Goal: Task Accomplishment & Management: Use online tool/utility

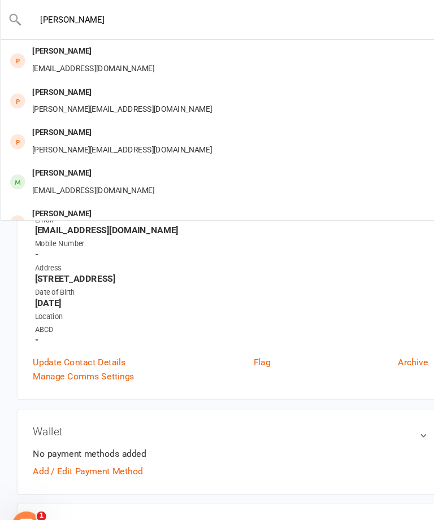
type input "Fred"
click at [102, 59] on div "adamrwbooth@gmail.com" at bounding box center [87, 65] width 121 height 16
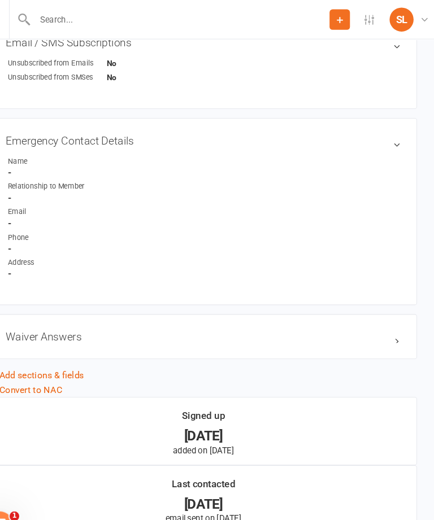
scroll to position [579, 0]
click at [377, 319] on h3 "Waiver Answers edit" at bounding box center [217, 317] width 372 height 12
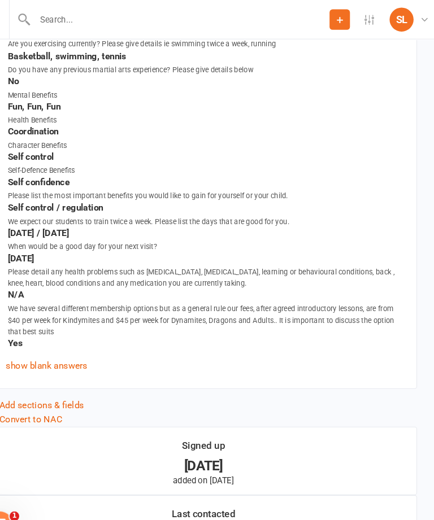
scroll to position [921, 0]
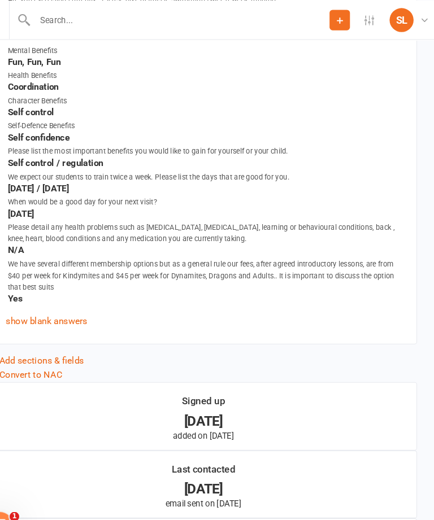
click at [78, 297] on link "show blank answers" at bounding box center [69, 302] width 77 height 10
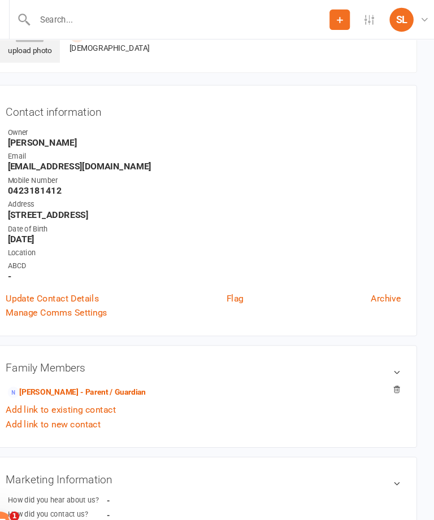
scroll to position [0, 0]
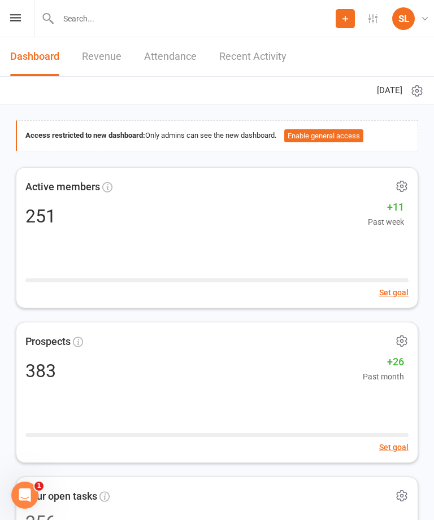
click at [19, 20] on icon at bounding box center [15, 17] width 11 height 7
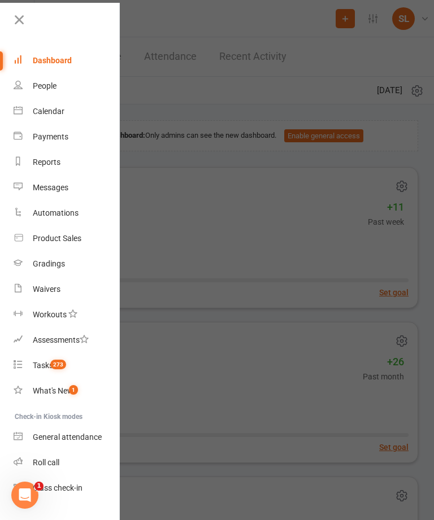
click at [264, 248] on div at bounding box center [217, 260] width 434 height 520
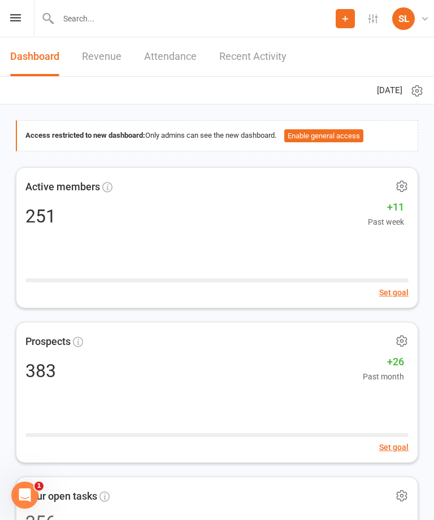
click at [23, 17] on div "Prospect Member Non-attending contact Class / event Appointment Grading event T…" at bounding box center [217, 18] width 434 height 37
click at [20, 31] on div "Prospect Member Non-attending contact Class / event Appointment Grading event T…" at bounding box center [217, 18] width 434 height 37
click at [19, 28] on div "Prospect Member Non-attending contact Class / event Appointment Grading event T…" at bounding box center [217, 18] width 434 height 37
click at [15, 20] on icon at bounding box center [15, 17] width 11 height 7
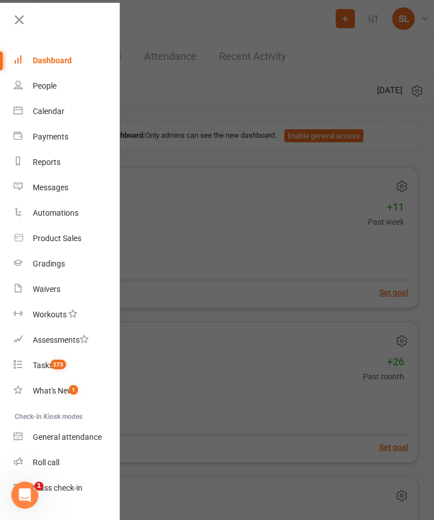
click at [51, 458] on div "Roll call" at bounding box center [46, 462] width 27 height 9
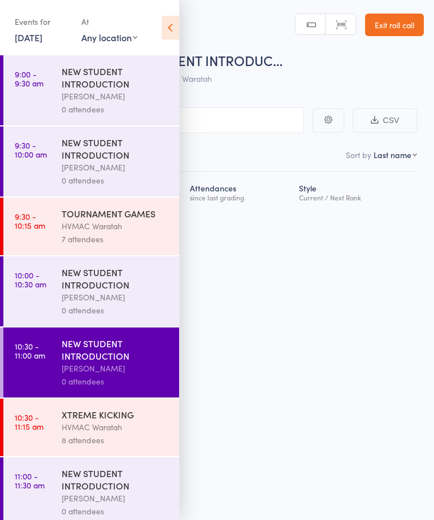
click at [166, 31] on icon at bounding box center [171, 28] width 18 height 24
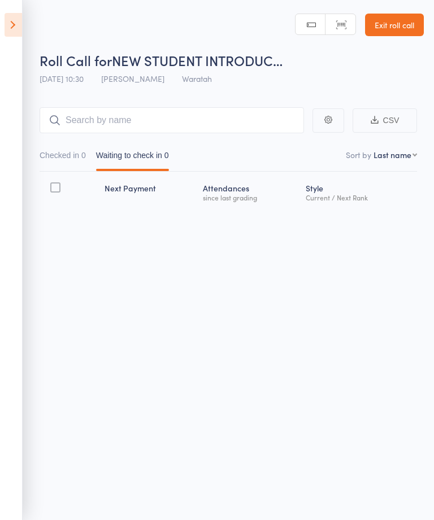
click at [21, 18] on icon at bounding box center [14, 25] width 18 height 24
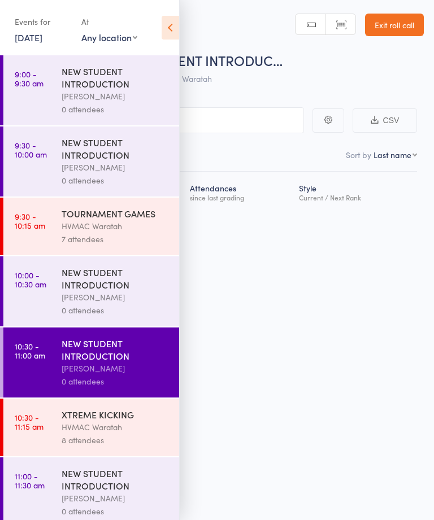
click at [140, 434] on div "HVMAC Waratah" at bounding box center [116, 427] width 108 height 13
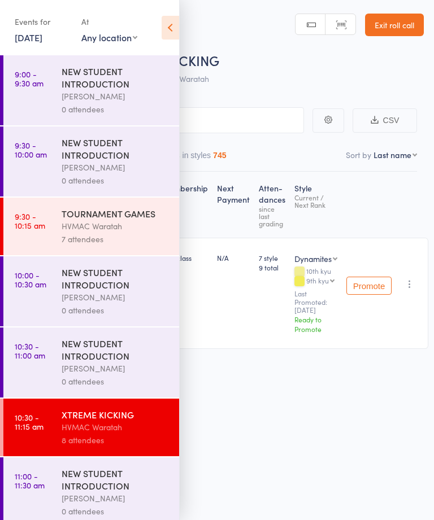
click at [168, 28] on icon at bounding box center [171, 28] width 18 height 24
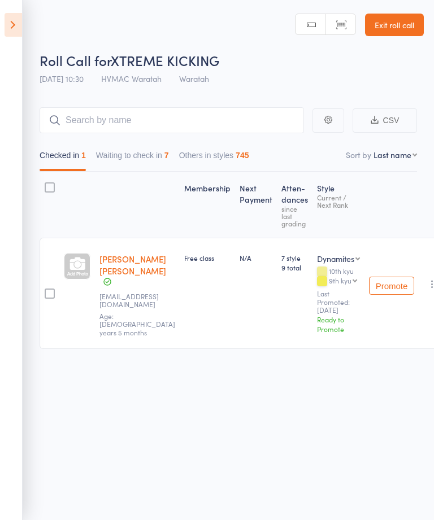
click at [153, 156] on button "Waiting to check in 7" at bounding box center [132, 158] width 73 height 26
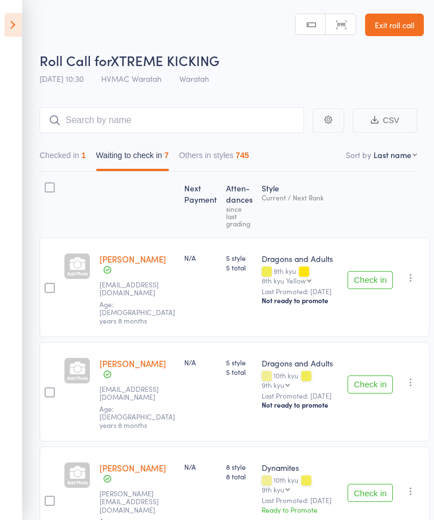
click at [366, 279] on button "Check in" at bounding box center [369, 280] width 45 height 18
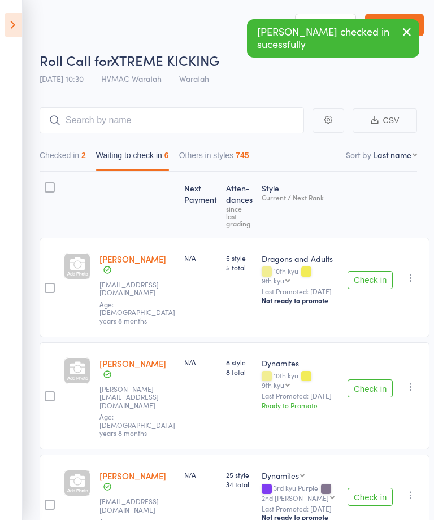
click at [371, 274] on button "Check in" at bounding box center [369, 280] width 45 height 18
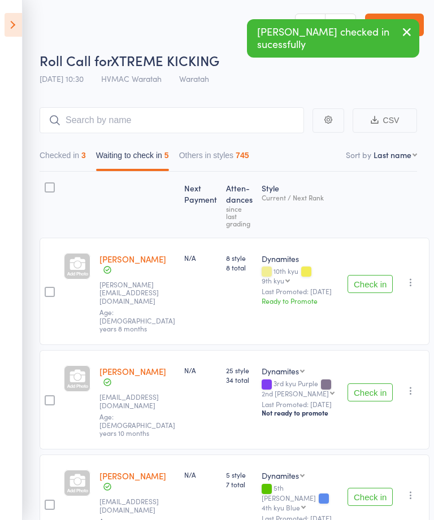
click at [374, 275] on button "Check in" at bounding box center [369, 284] width 45 height 18
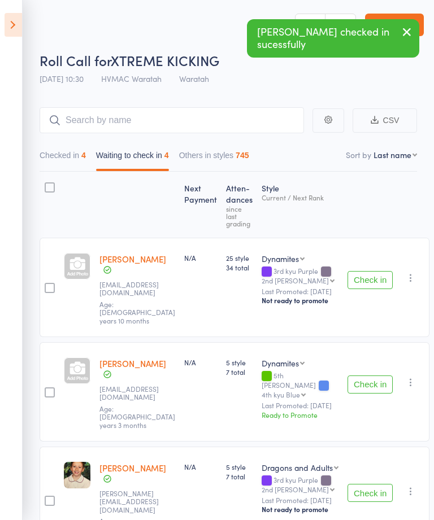
click at [376, 274] on button "Check in" at bounding box center [369, 280] width 45 height 18
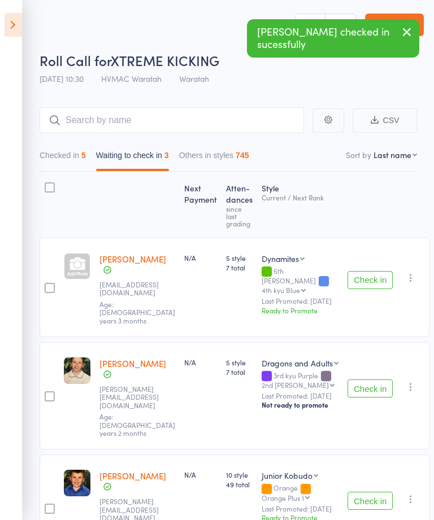
click at [369, 273] on button "Check in" at bounding box center [369, 280] width 45 height 18
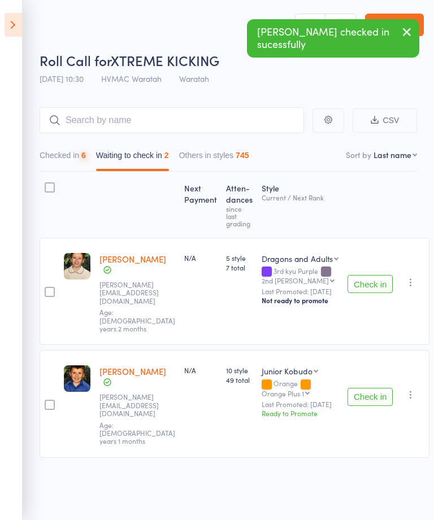
click at [372, 275] on button "Check in" at bounding box center [369, 284] width 45 height 18
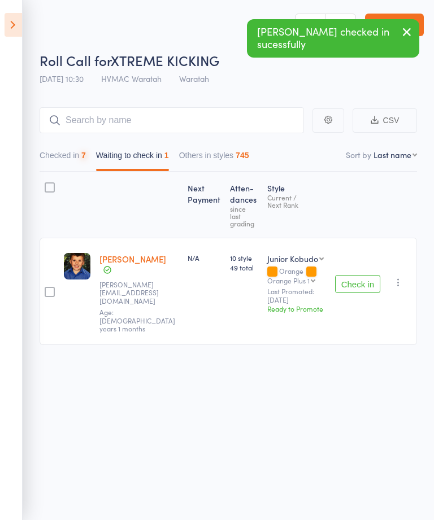
click at [372, 275] on button "Check in" at bounding box center [357, 284] width 45 height 18
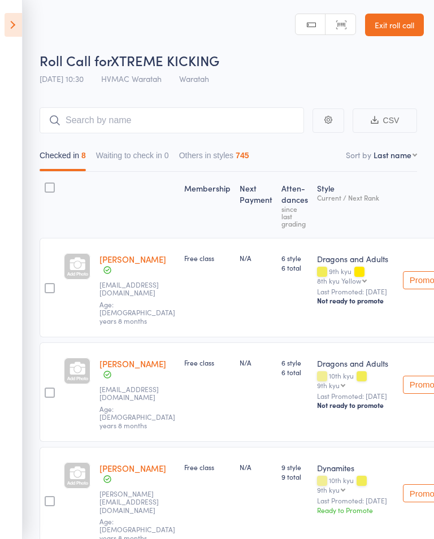
click at [6, 24] on icon at bounding box center [14, 25] width 18 height 24
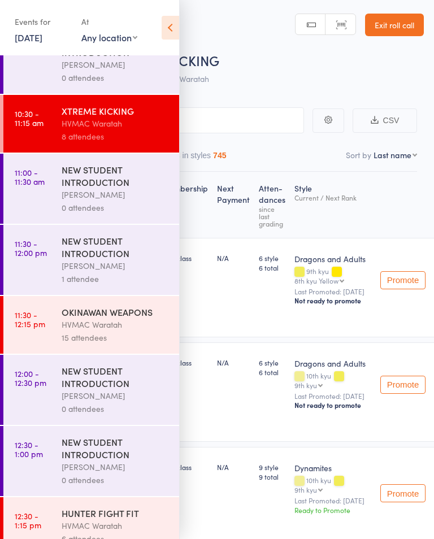
scroll to position [299, 0]
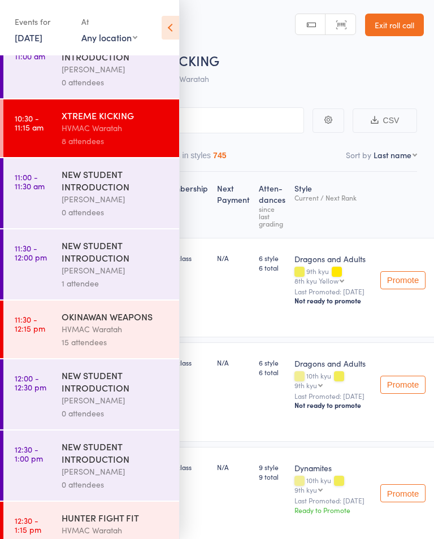
click at [171, 31] on icon at bounding box center [171, 28] width 18 height 24
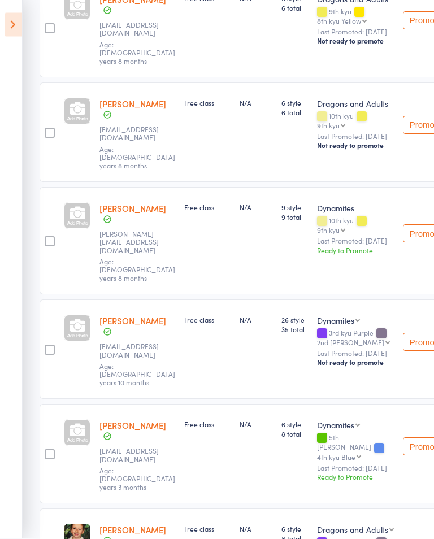
scroll to position [260, 0]
